Goal: Entertainment & Leisure: Consume media (video, audio)

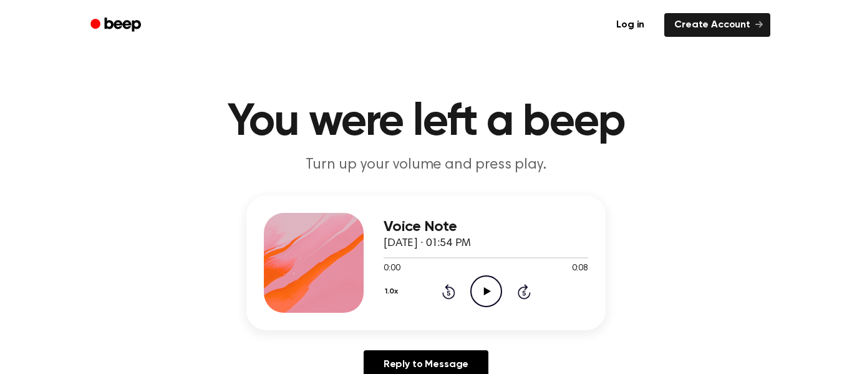
click at [476, 283] on icon "Play Audio" at bounding box center [486, 291] width 32 height 32
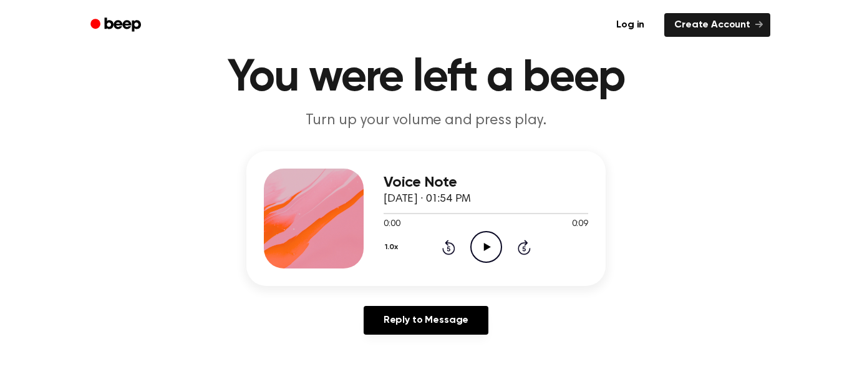
scroll to position [75, 0]
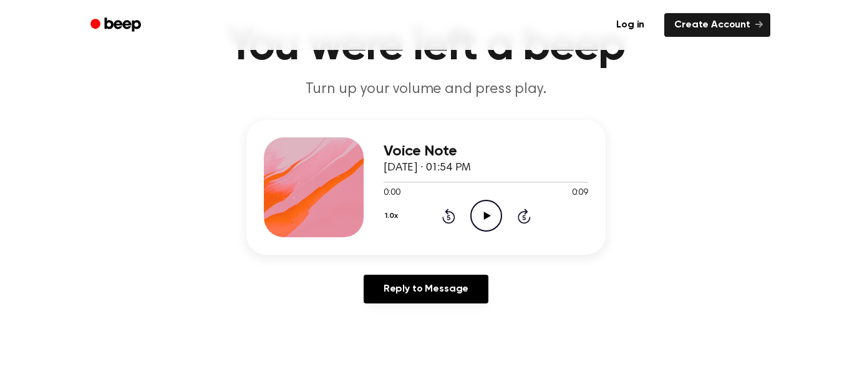
click at [486, 209] on icon "Play Audio" at bounding box center [486, 216] width 32 height 32
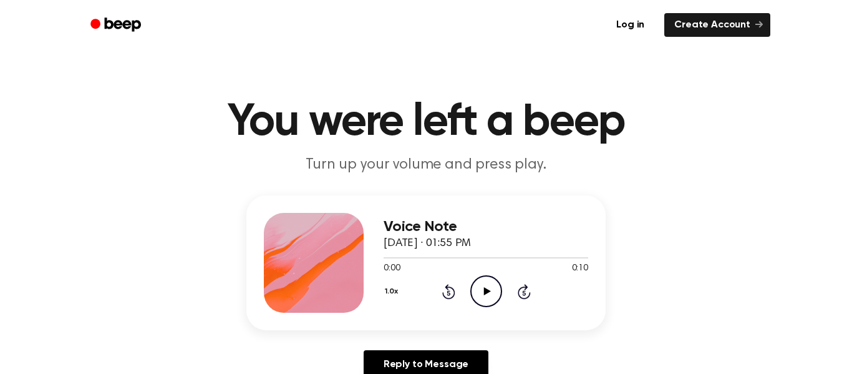
click at [473, 297] on icon "Play Audio" at bounding box center [486, 291] width 32 height 32
click at [490, 284] on icon "Play Audio" at bounding box center [486, 291] width 32 height 32
click at [485, 279] on icon "Play Audio" at bounding box center [486, 291] width 32 height 32
click at [475, 286] on icon "Play Audio" at bounding box center [486, 291] width 32 height 32
click at [473, 299] on circle at bounding box center [486, 291] width 31 height 31
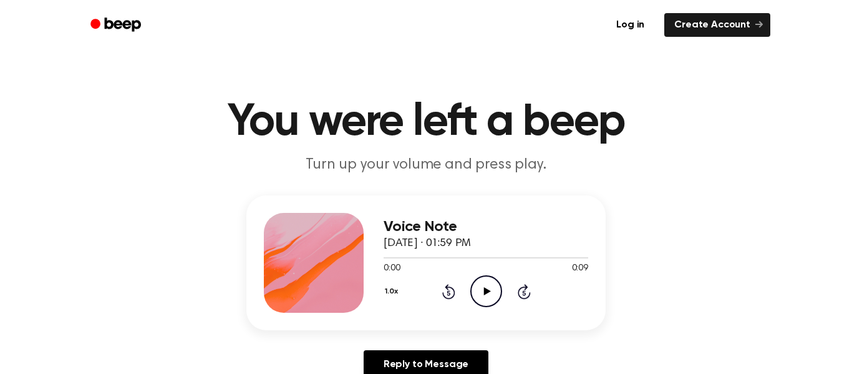
click at [490, 291] on icon "Play Audio" at bounding box center [486, 291] width 32 height 32
click at [487, 276] on circle at bounding box center [486, 291] width 31 height 31
click at [493, 285] on icon "Play Audio" at bounding box center [486, 291] width 32 height 32
click at [481, 281] on icon "Play Audio" at bounding box center [486, 291] width 32 height 32
click at [490, 289] on icon "Play Audio" at bounding box center [486, 291] width 32 height 32
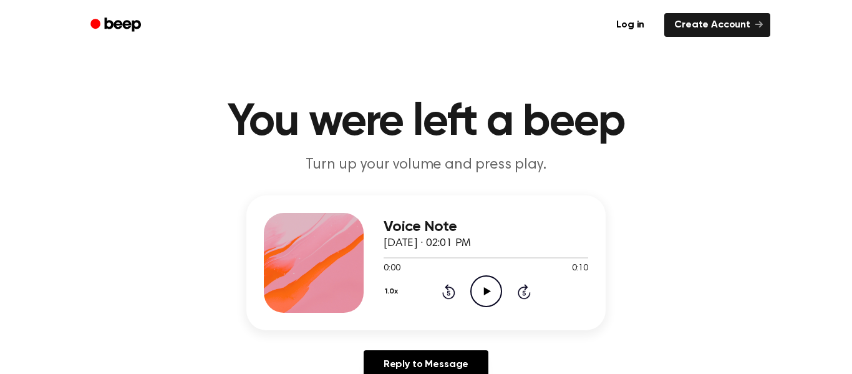
click at [489, 299] on icon "Play Audio" at bounding box center [486, 291] width 32 height 32
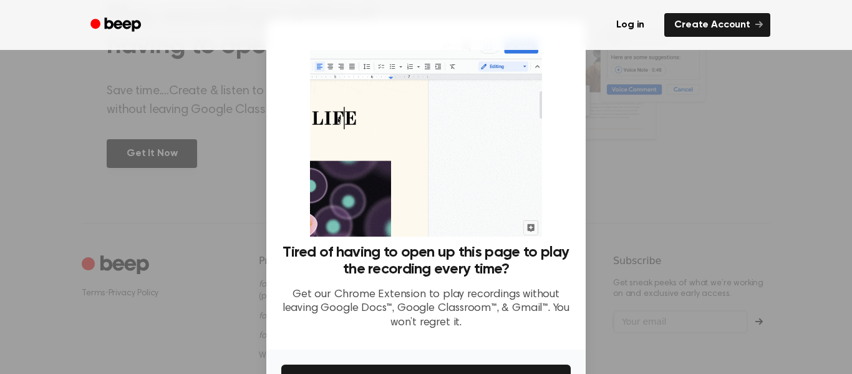
scroll to position [80, 0]
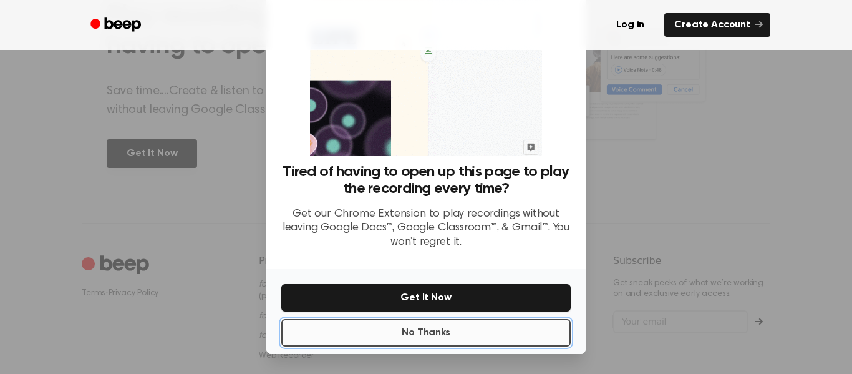
click at [429, 339] on button "No Thanks" at bounding box center [425, 332] width 289 height 27
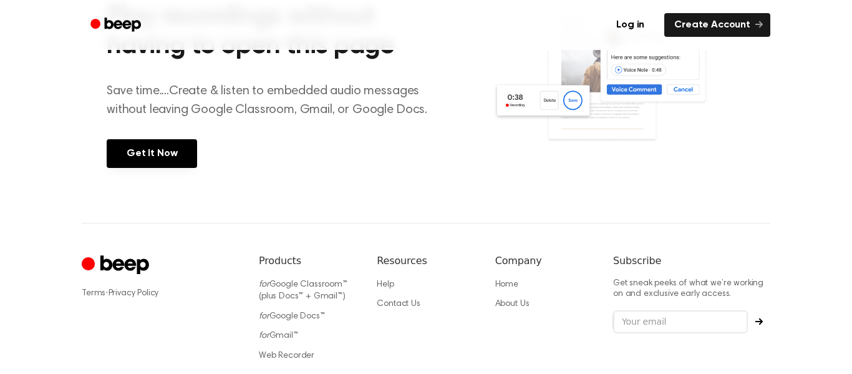
scroll to position [0, 0]
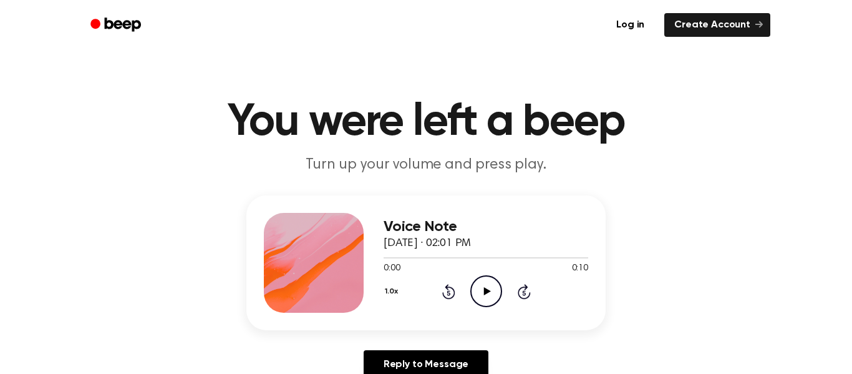
click at [495, 291] on icon "Play Audio" at bounding box center [486, 291] width 32 height 32
click at [470, 298] on icon "Play Audio" at bounding box center [486, 291] width 32 height 32
click at [479, 293] on icon "Play Audio" at bounding box center [486, 291] width 32 height 32
click at [490, 288] on icon "Play Audio" at bounding box center [486, 291] width 32 height 32
click at [487, 301] on icon "Play Audio" at bounding box center [486, 291] width 32 height 32
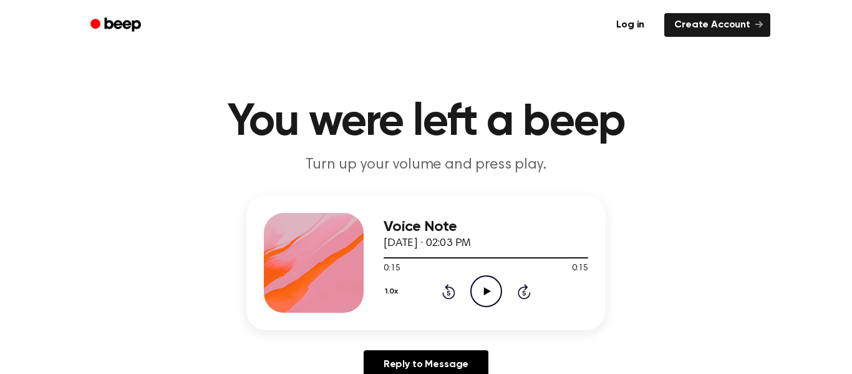
click at [480, 294] on icon "Play Audio" at bounding box center [486, 291] width 32 height 32
click at [481, 300] on icon "Play Audio" at bounding box center [486, 291] width 32 height 32
click at [473, 285] on icon "Play Audio" at bounding box center [486, 291] width 32 height 32
click at [488, 304] on icon "Play Audio" at bounding box center [486, 291] width 32 height 32
click at [485, 293] on icon at bounding box center [486, 291] width 7 height 8
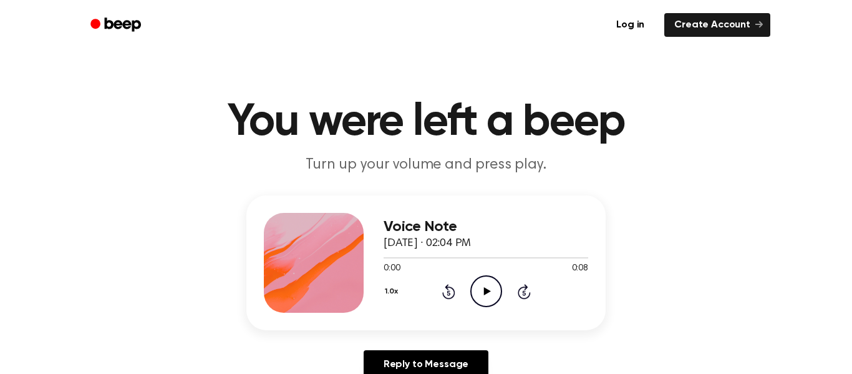
click at [480, 291] on icon "Play Audio" at bounding box center [486, 291] width 32 height 32
click at [493, 284] on icon "Play Audio" at bounding box center [486, 291] width 32 height 32
click at [477, 278] on icon "Play Audio" at bounding box center [486, 291] width 32 height 32
click at [473, 292] on icon "Play Audio" at bounding box center [486, 291] width 32 height 32
click at [483, 299] on icon "Play Audio" at bounding box center [486, 291] width 32 height 32
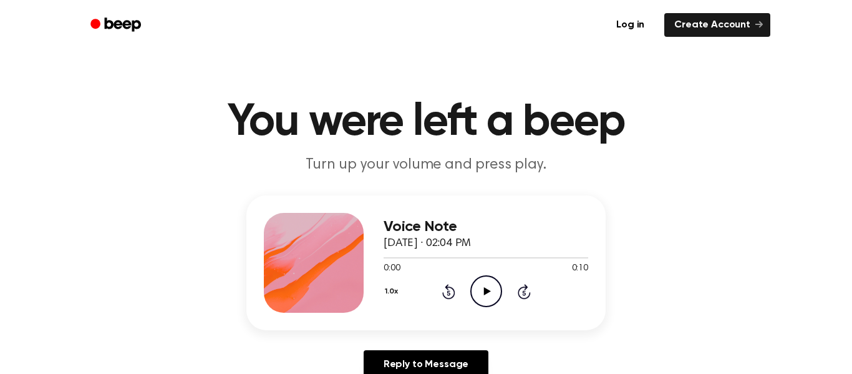
click at [478, 277] on circle at bounding box center [486, 291] width 31 height 31
click at [484, 279] on icon "Play Audio" at bounding box center [486, 291] width 32 height 32
click at [495, 287] on icon "Play Audio" at bounding box center [486, 291] width 32 height 32
click at [475, 289] on icon "Play Audio" at bounding box center [486, 291] width 32 height 32
